Goal: Task Accomplishment & Management: Complete application form

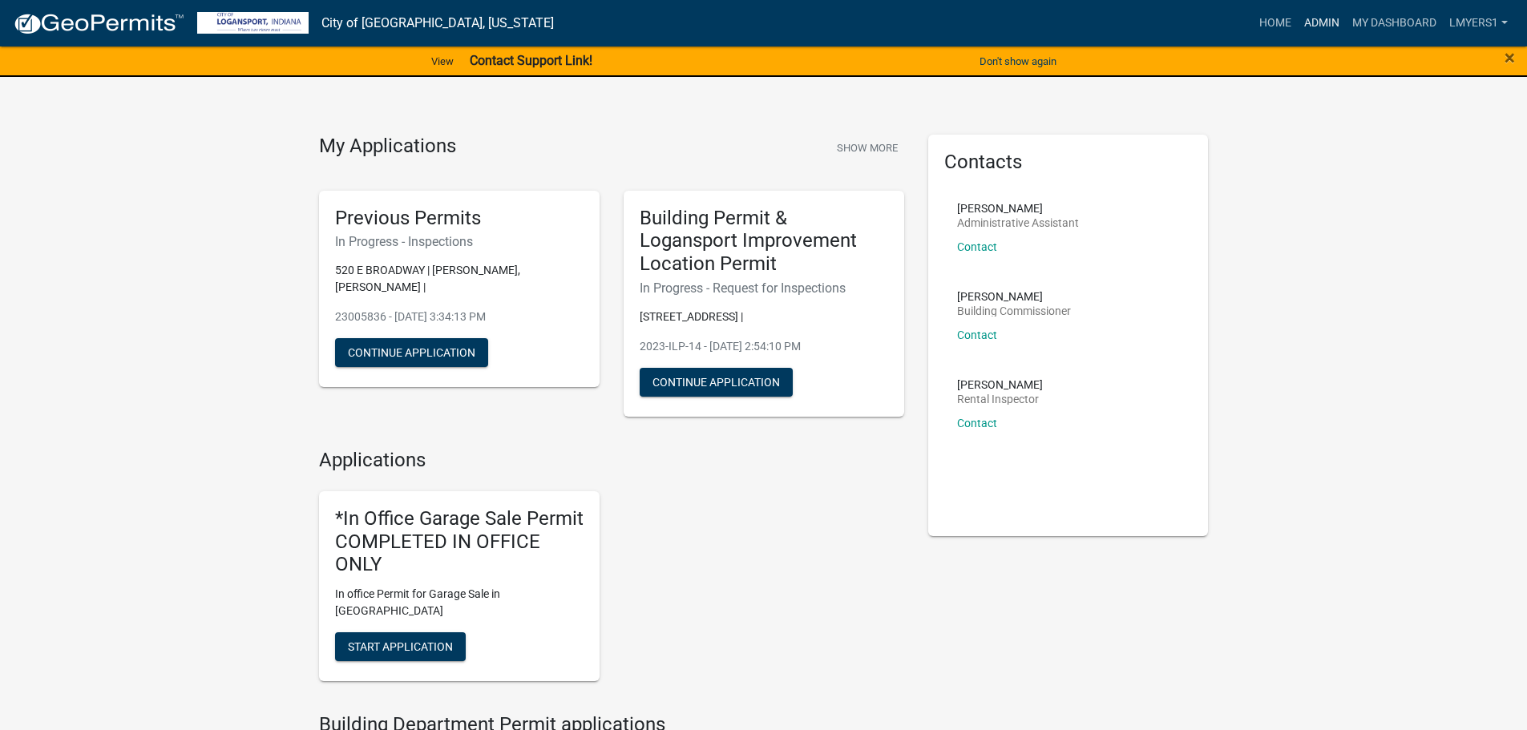
click at [1333, 22] on link "Admin" at bounding box center [1322, 23] width 48 height 30
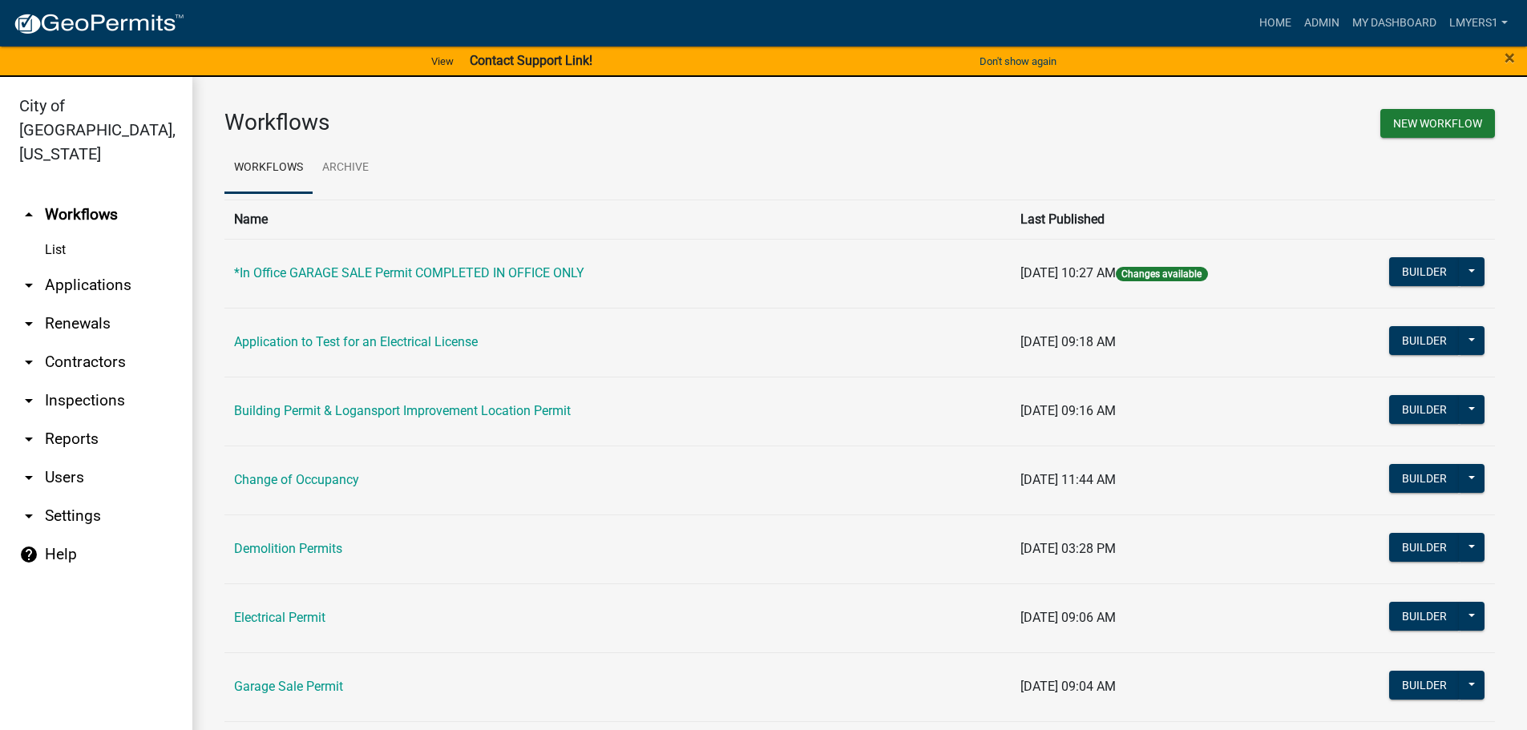
click at [60, 234] on link "List" at bounding box center [96, 250] width 192 height 32
click at [63, 266] on link "arrow_drop_down Applications" at bounding box center [96, 285] width 192 height 38
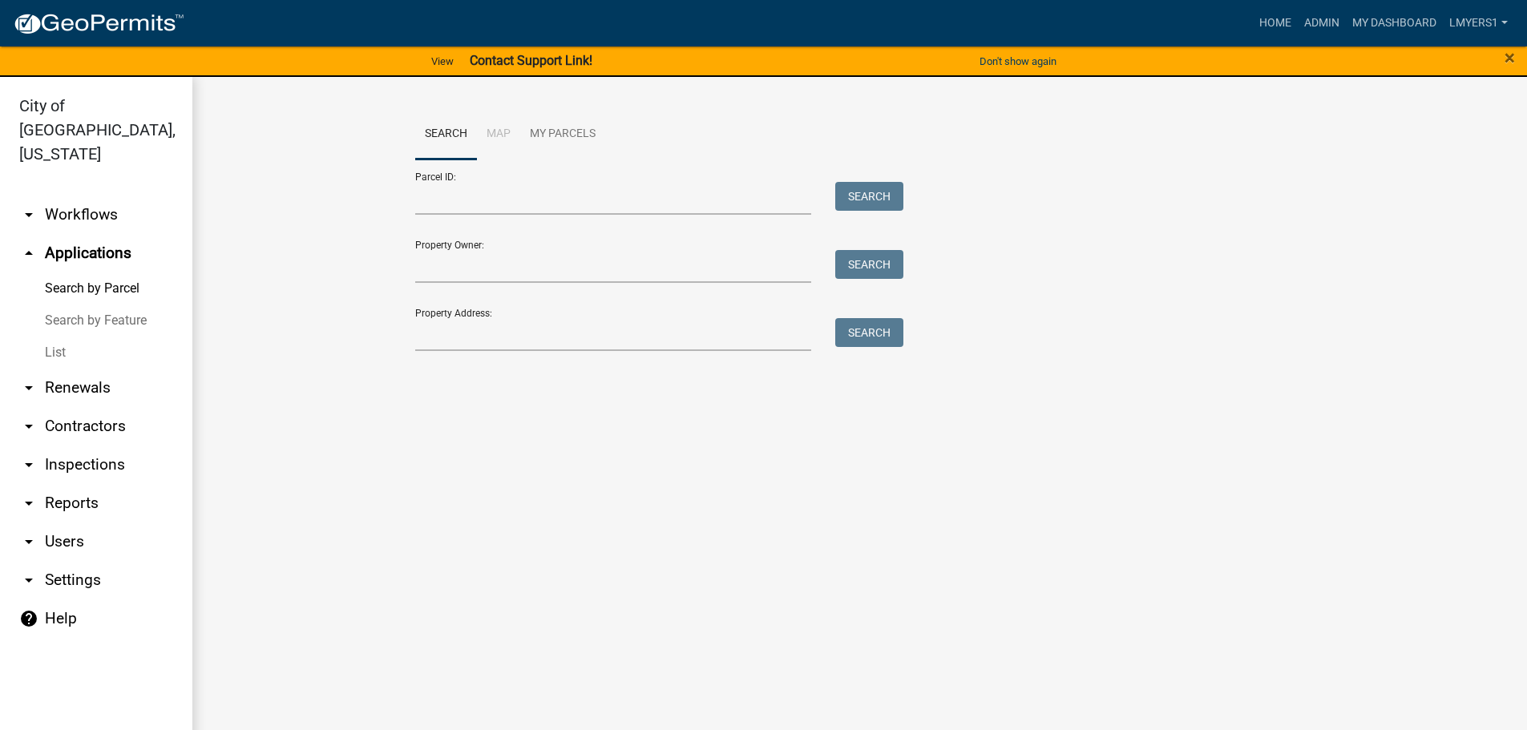
click at [53, 338] on link "List" at bounding box center [96, 353] width 192 height 32
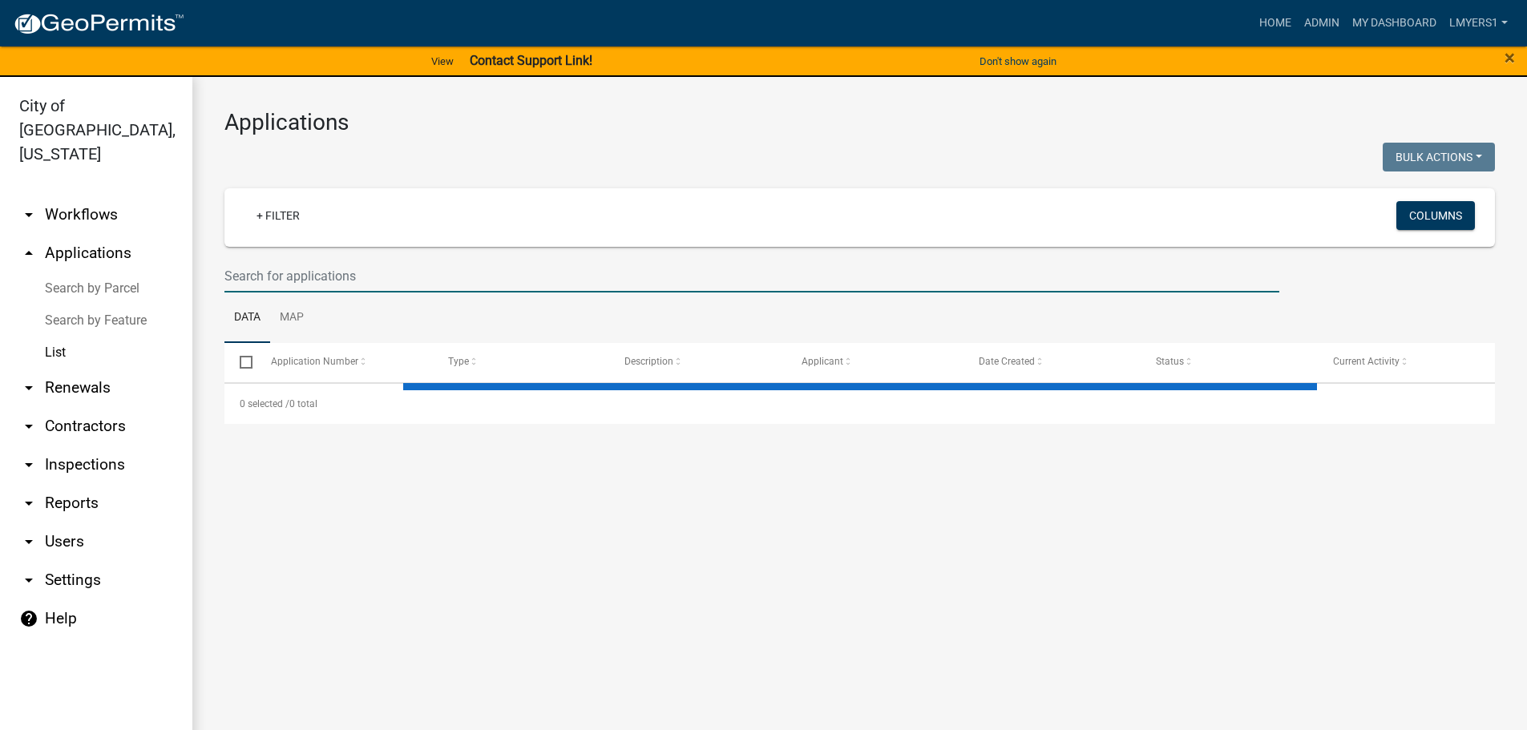
select select "3: 100"
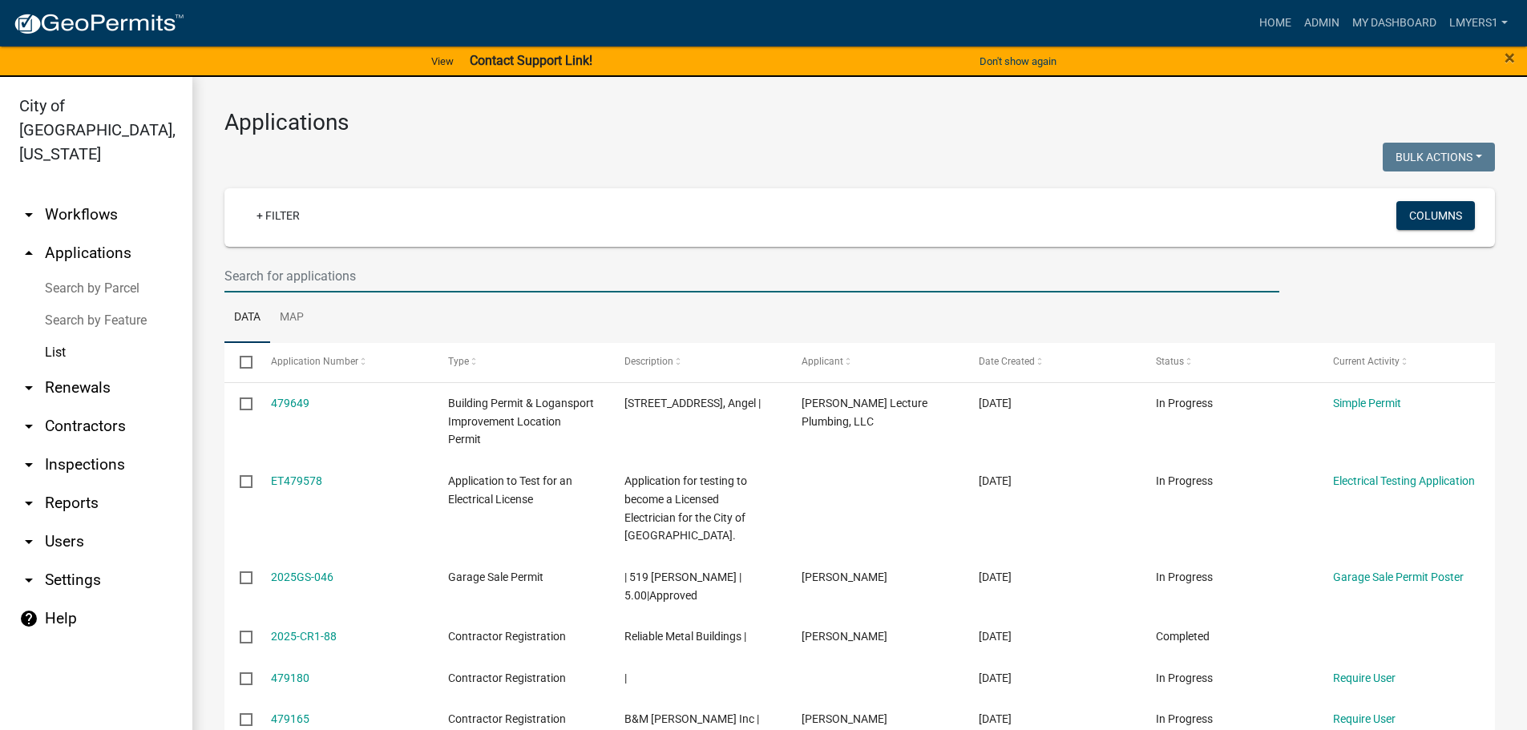
click at [246, 274] on input "text" at bounding box center [751, 276] width 1055 height 33
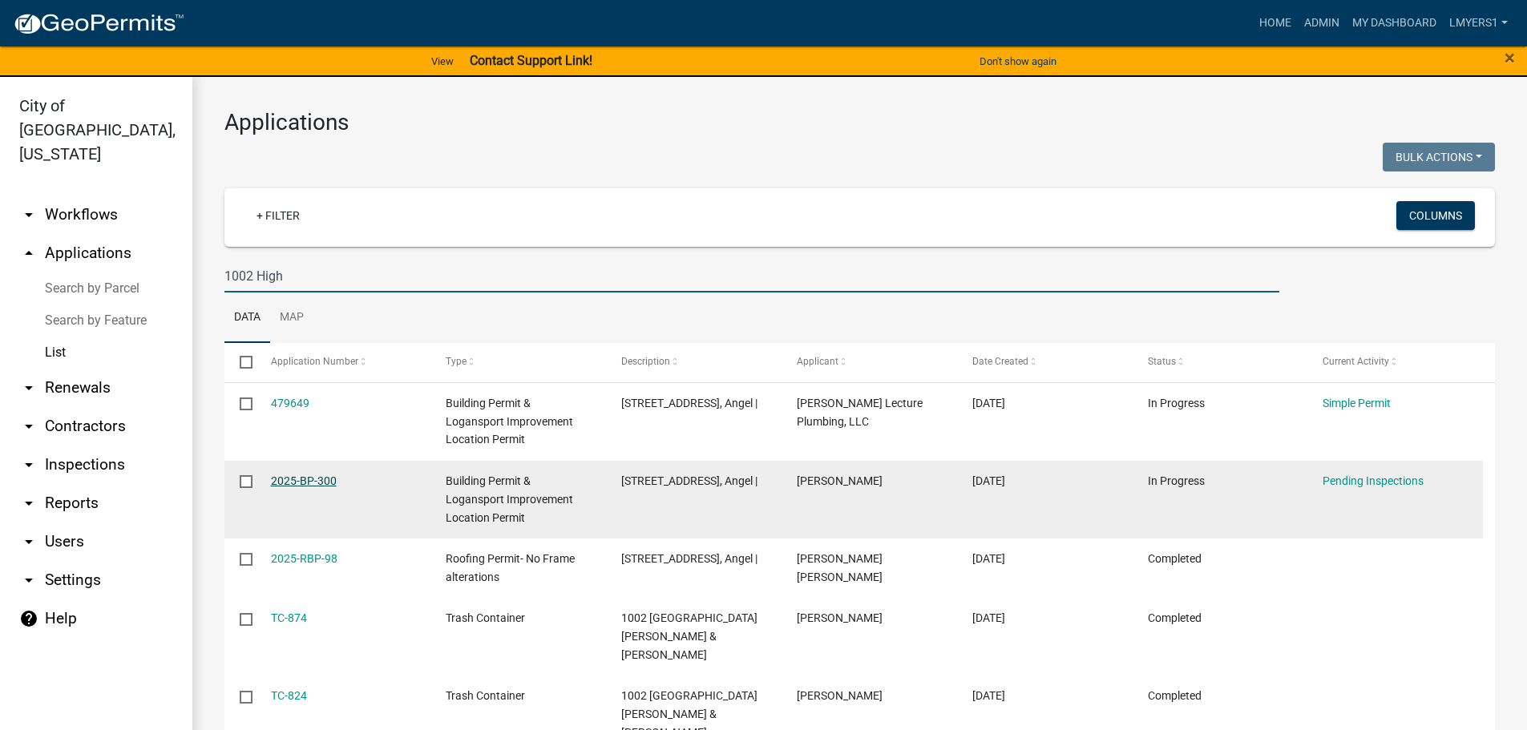
type input "1002 High"
click at [301, 478] on link "2025-BP-300" at bounding box center [304, 481] width 66 height 13
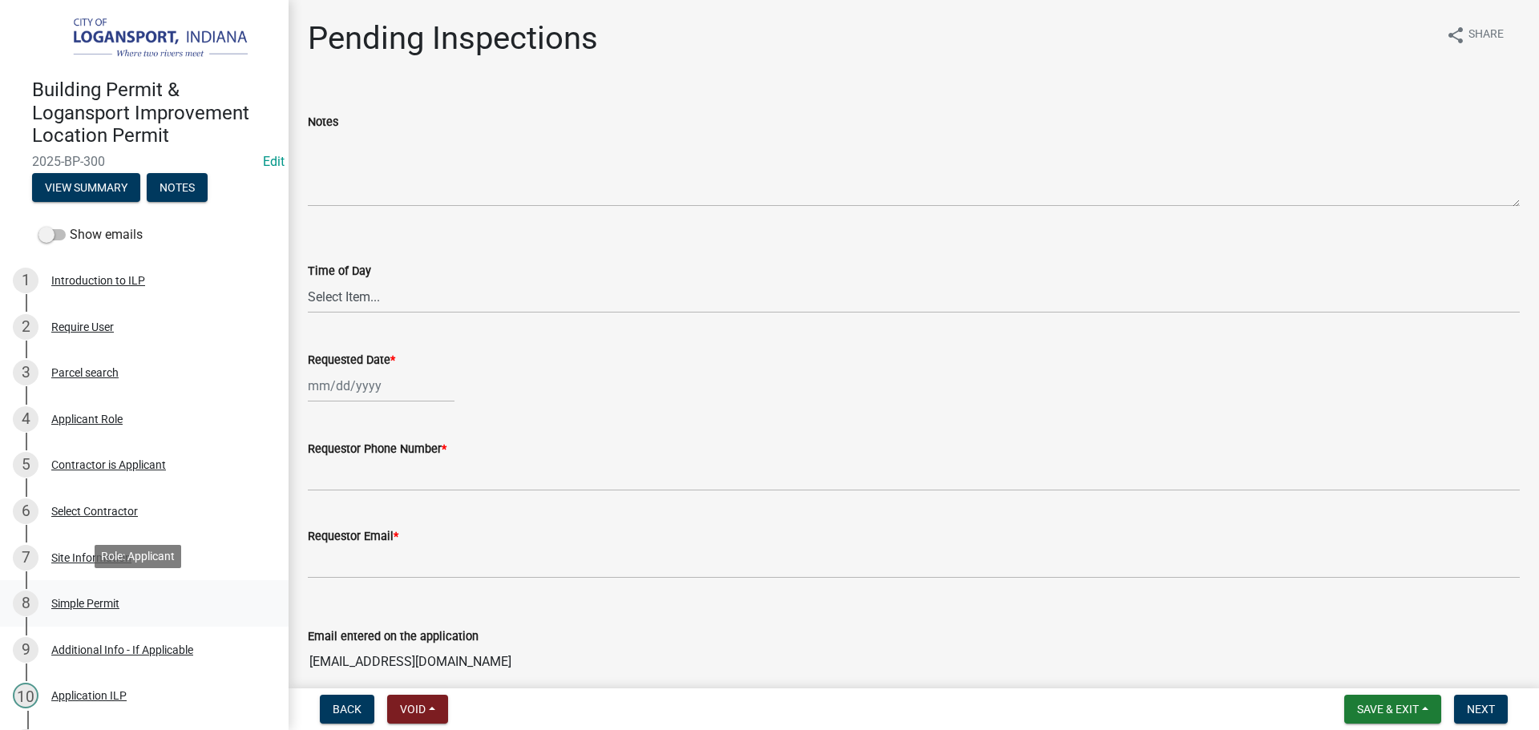
click at [90, 605] on div "Simple Permit" at bounding box center [85, 603] width 68 height 11
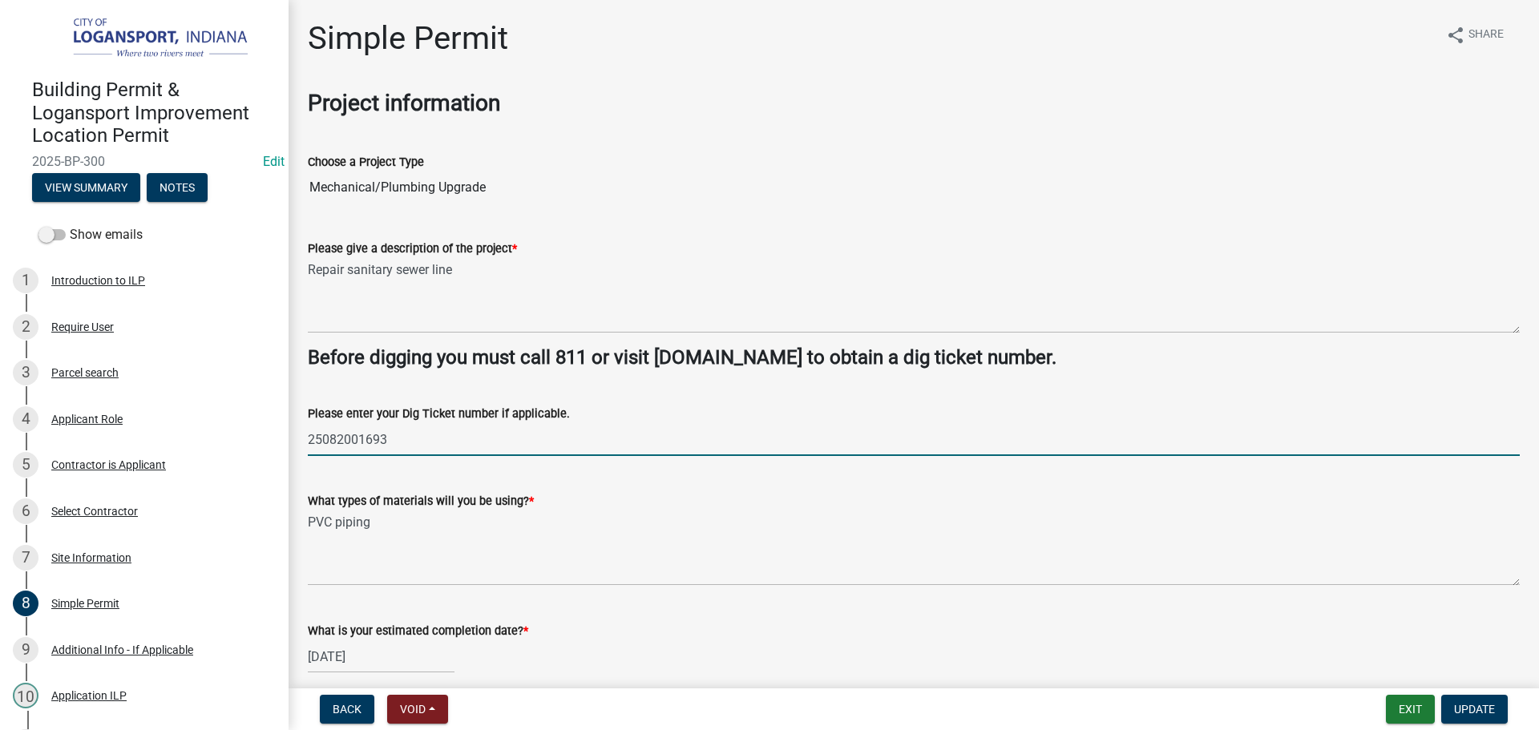
drag, startPoint x: 402, startPoint y: 442, endPoint x: 298, endPoint y: 449, distance: 104.5
click at [298, 449] on div "Please enter your Dig Ticket number if applicable. 25082001693" at bounding box center [914, 419] width 1236 height 75
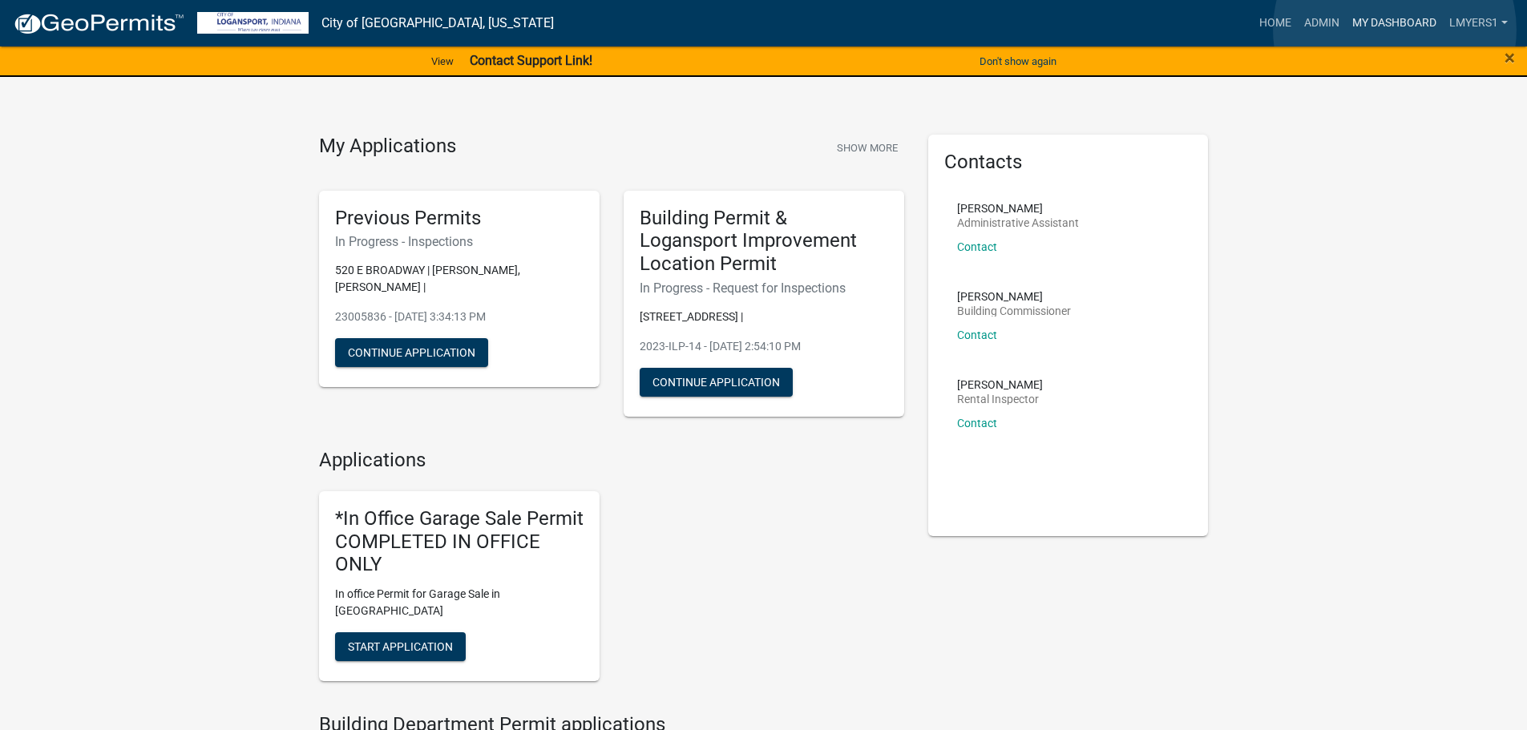
click at [1395, 30] on link "My Dashboard" at bounding box center [1394, 23] width 97 height 30
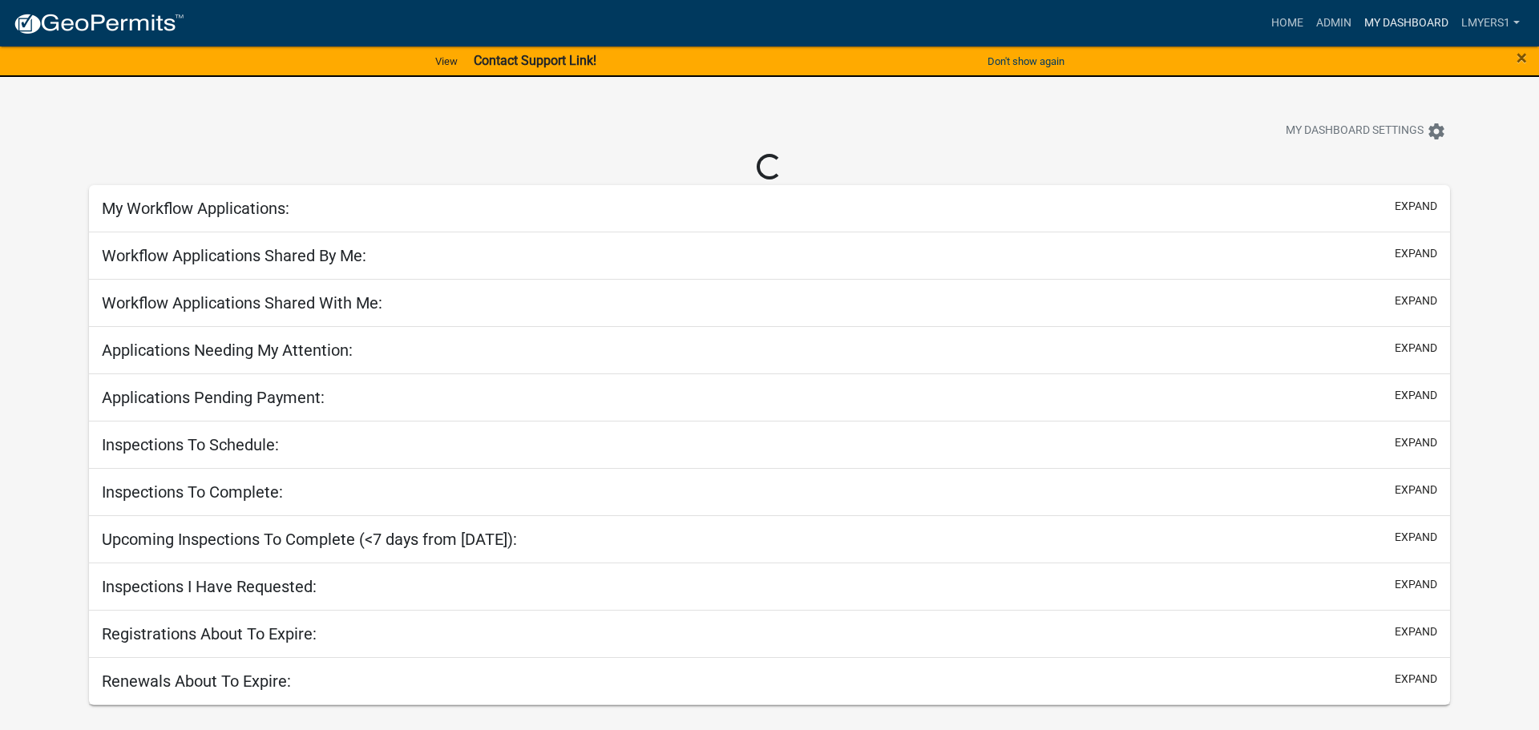
select select "2: 50"
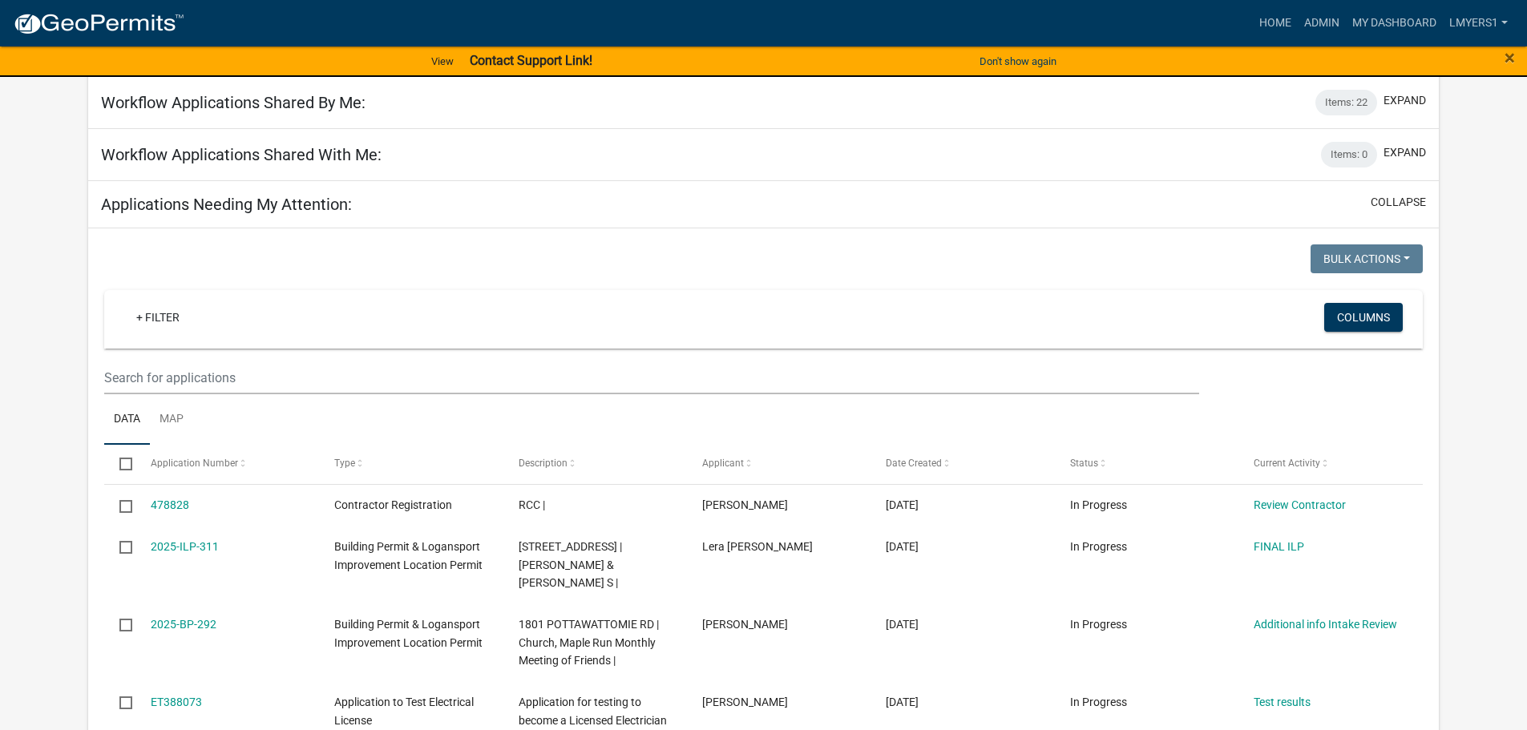
scroll to position [160, 0]
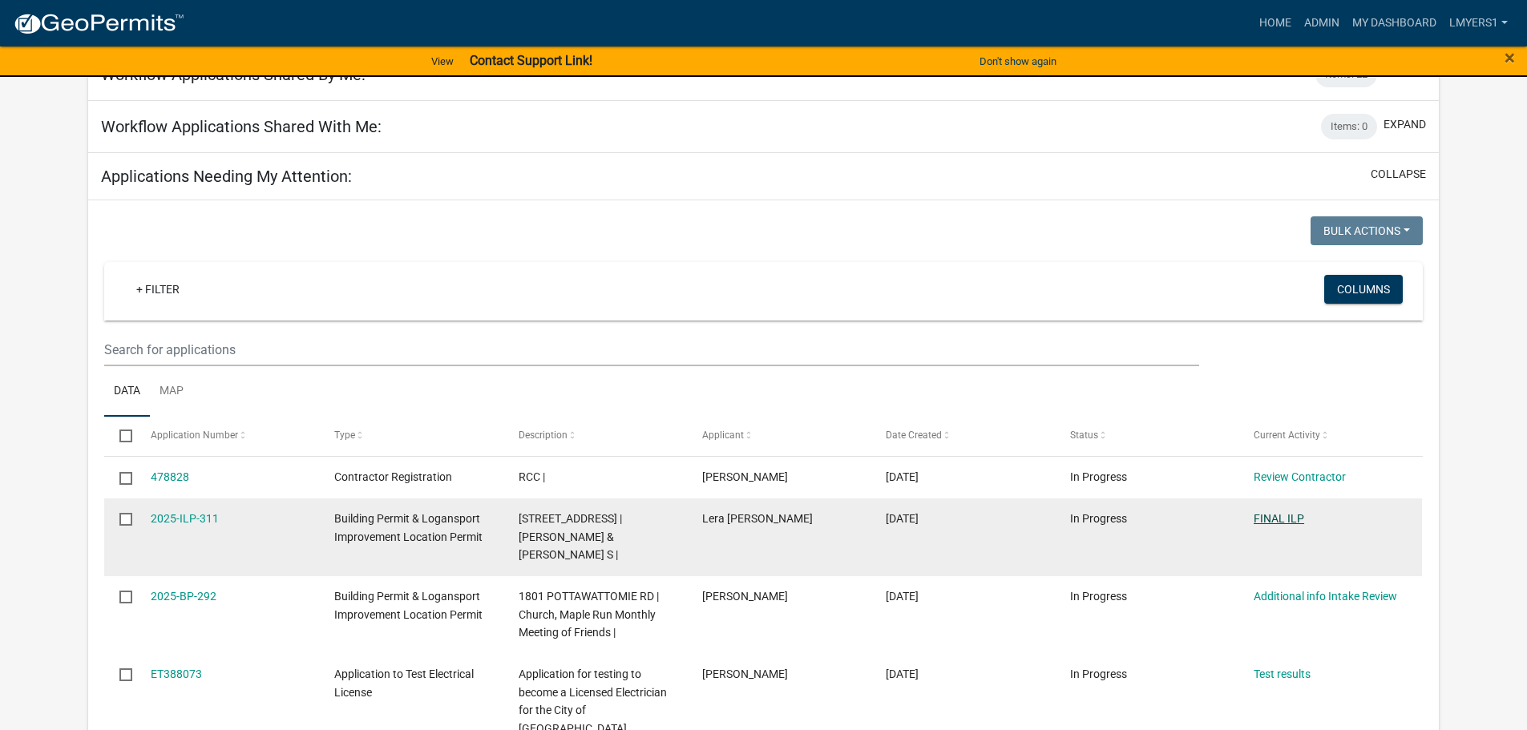
click at [1294, 521] on link "FINAL ILP" at bounding box center [1279, 518] width 51 height 13
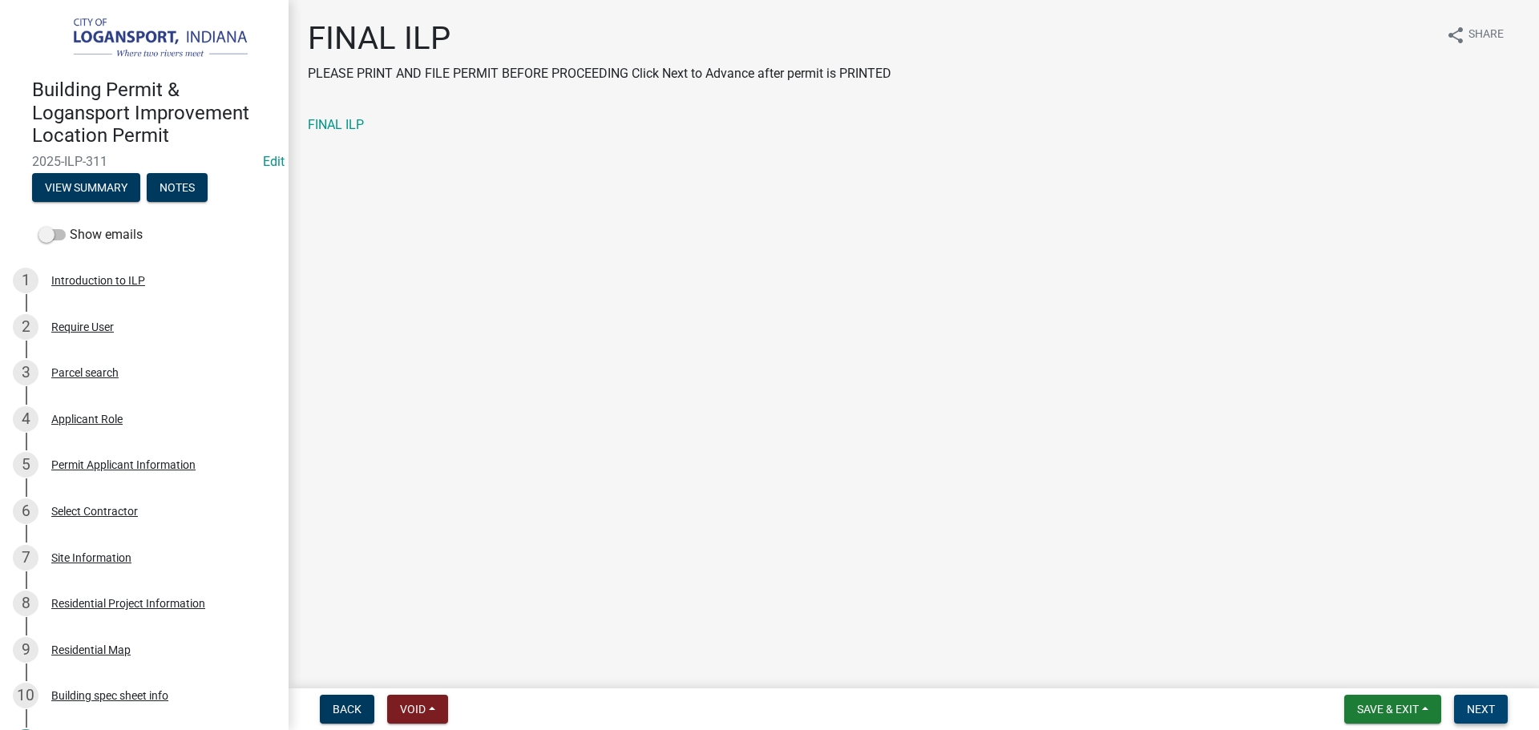
click at [1488, 708] on span "Next" at bounding box center [1481, 709] width 28 height 13
